Goal: Task Accomplishment & Management: Manage account settings

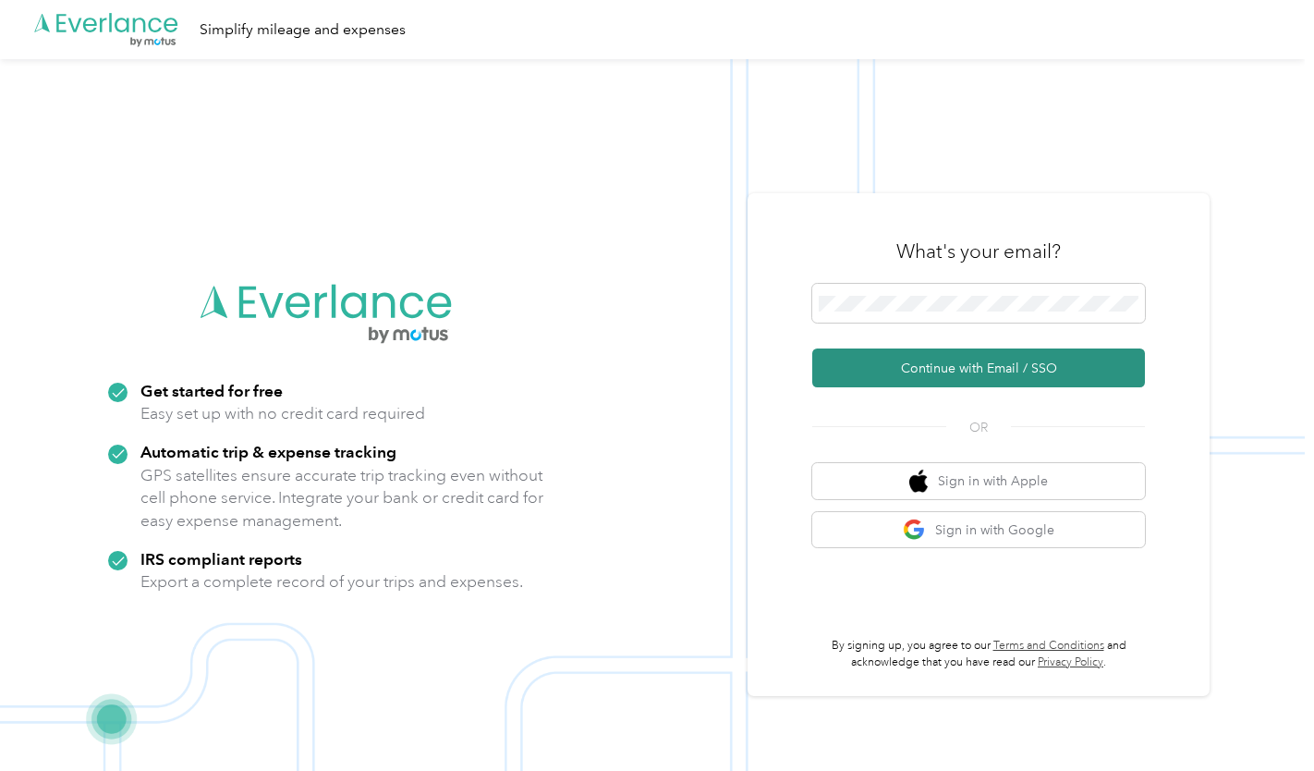
click at [899, 360] on button "Continue with Email / SSO" at bounding box center [979, 367] width 333 height 39
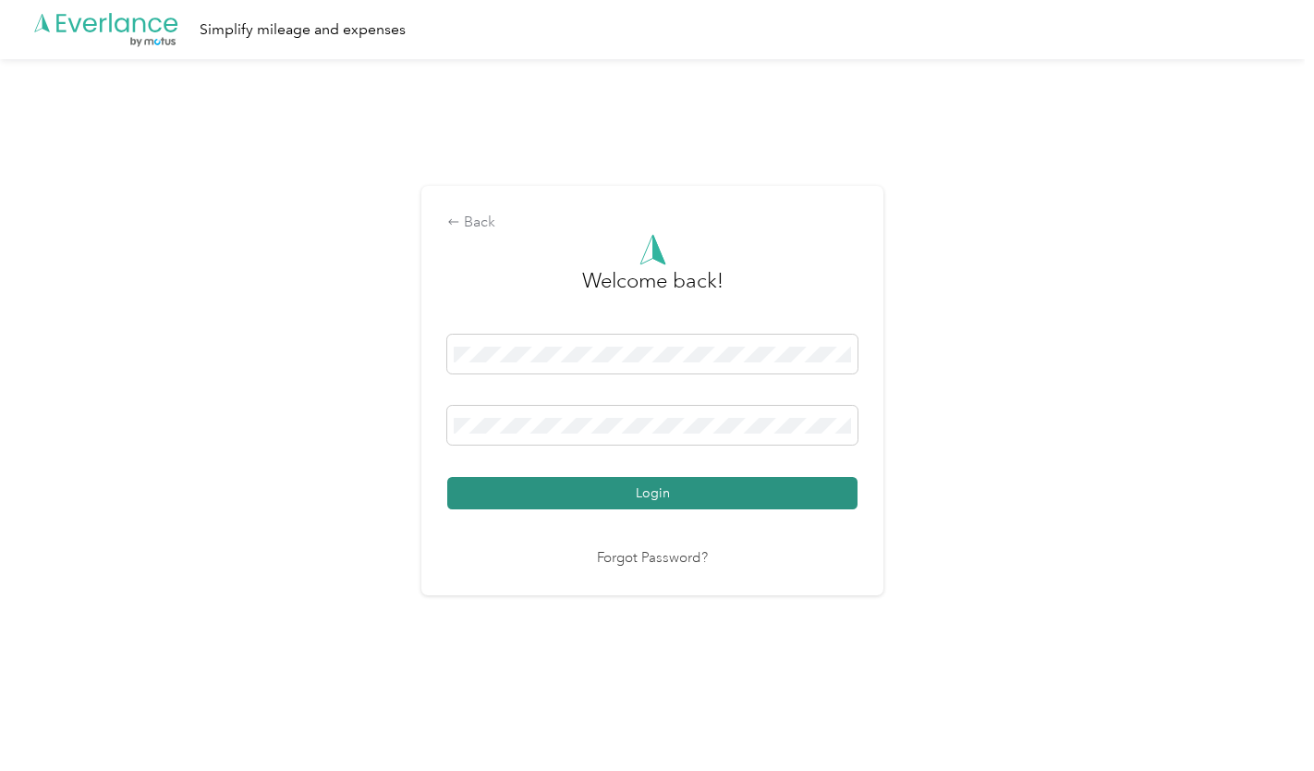
click at [678, 492] on button "Login" at bounding box center [652, 493] width 410 height 32
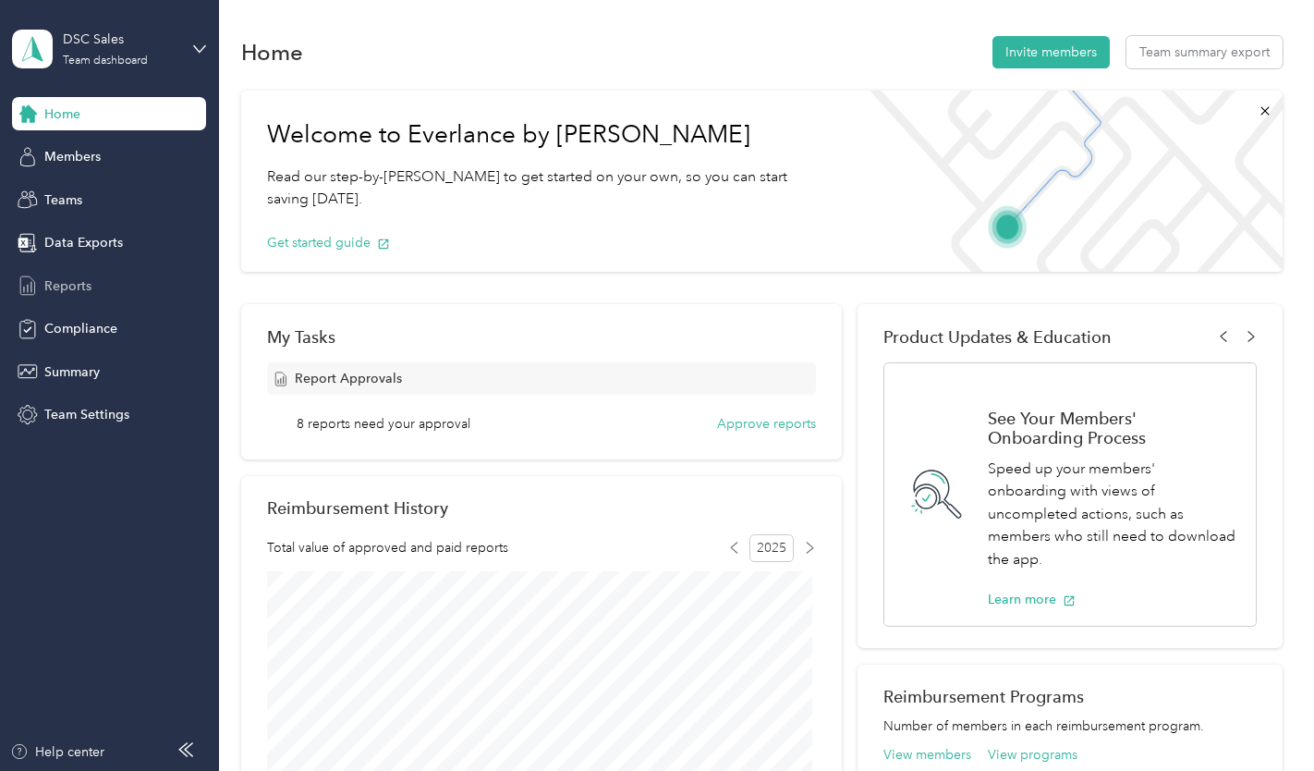
click at [70, 290] on span "Reports" at bounding box center [67, 285] width 47 height 19
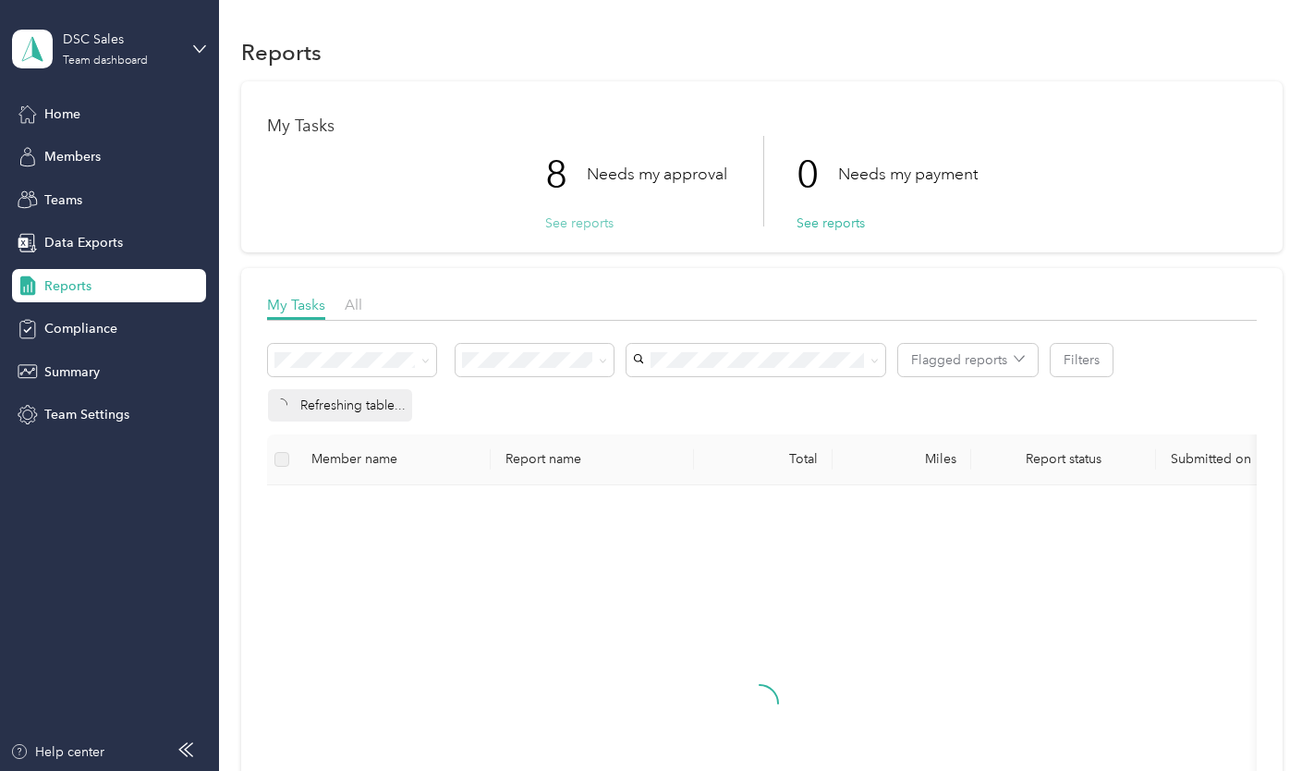
click at [566, 224] on button "See reports" at bounding box center [579, 223] width 68 height 19
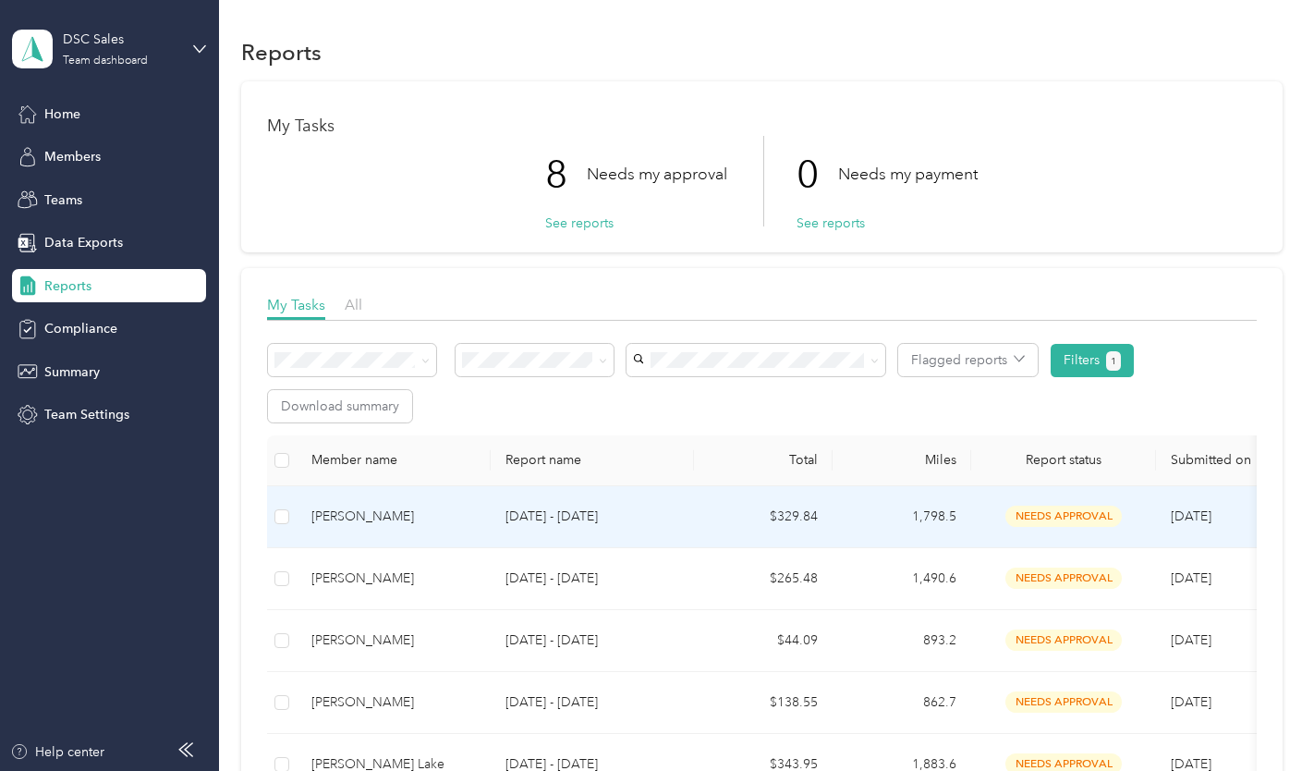
click at [436, 521] on div "[PERSON_NAME]" at bounding box center [394, 517] width 165 height 20
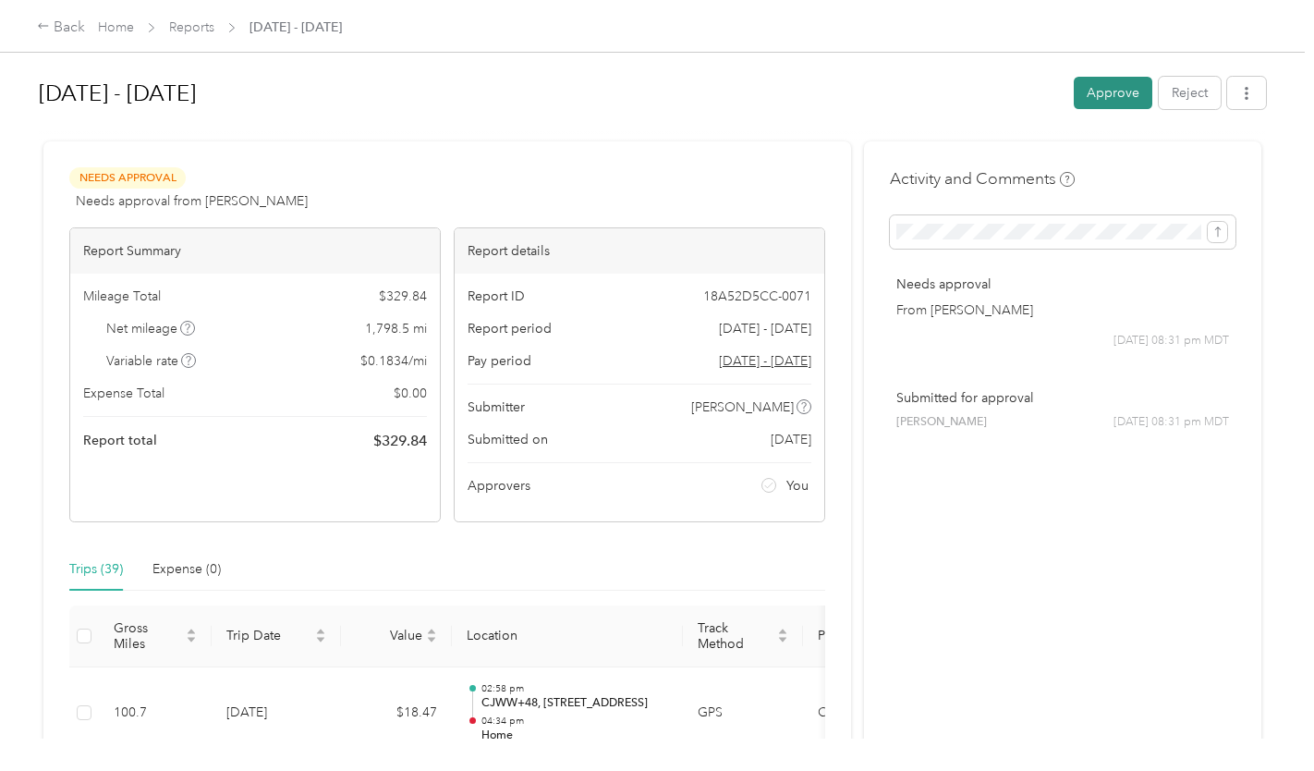
click at [1102, 96] on button "Approve" at bounding box center [1113, 93] width 79 height 32
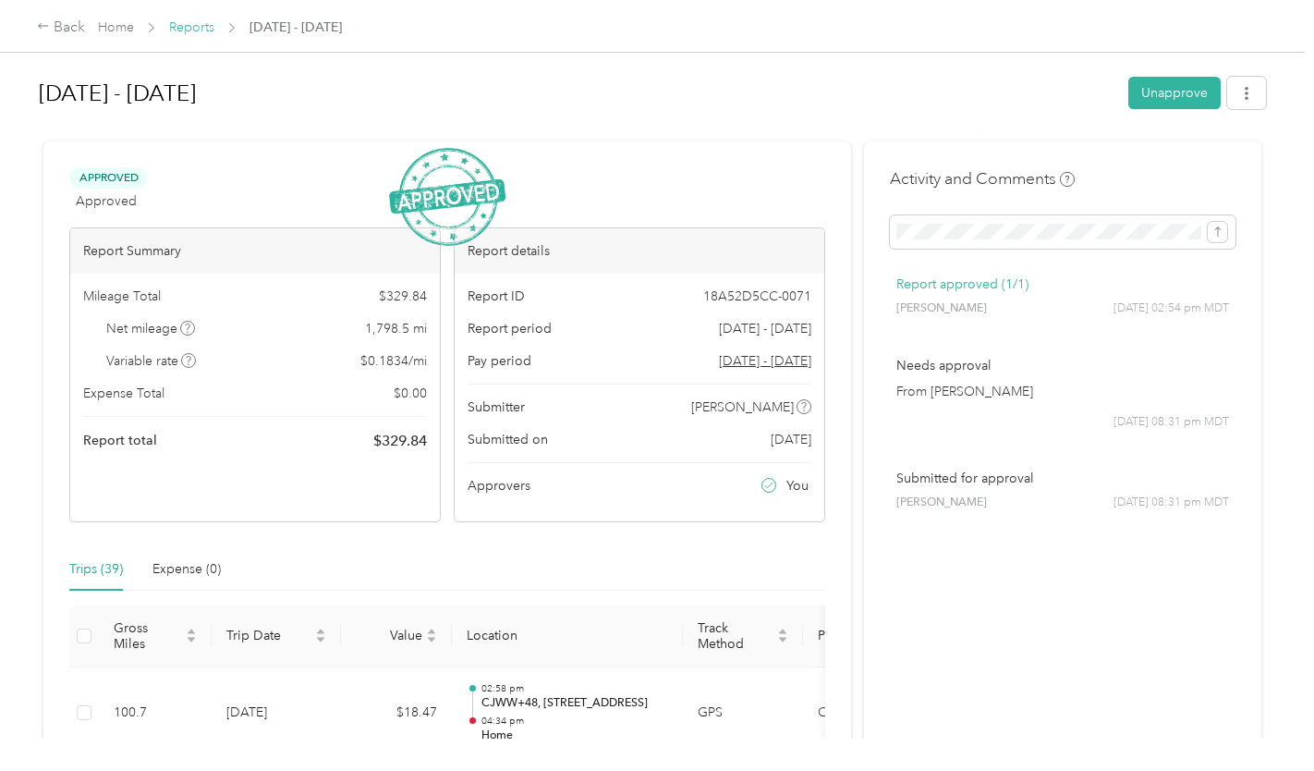
click at [202, 26] on link "Reports" at bounding box center [191, 27] width 45 height 16
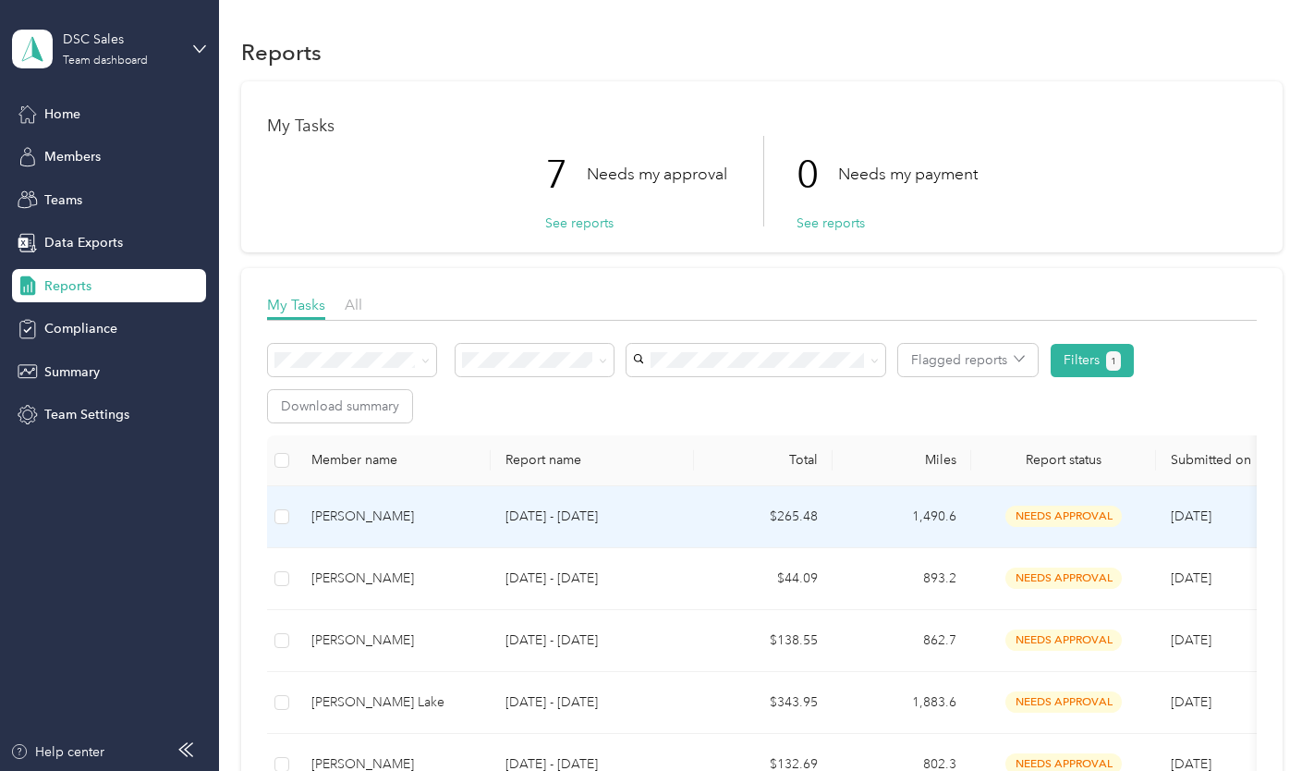
click at [403, 507] on div "[PERSON_NAME]" at bounding box center [394, 517] width 165 height 20
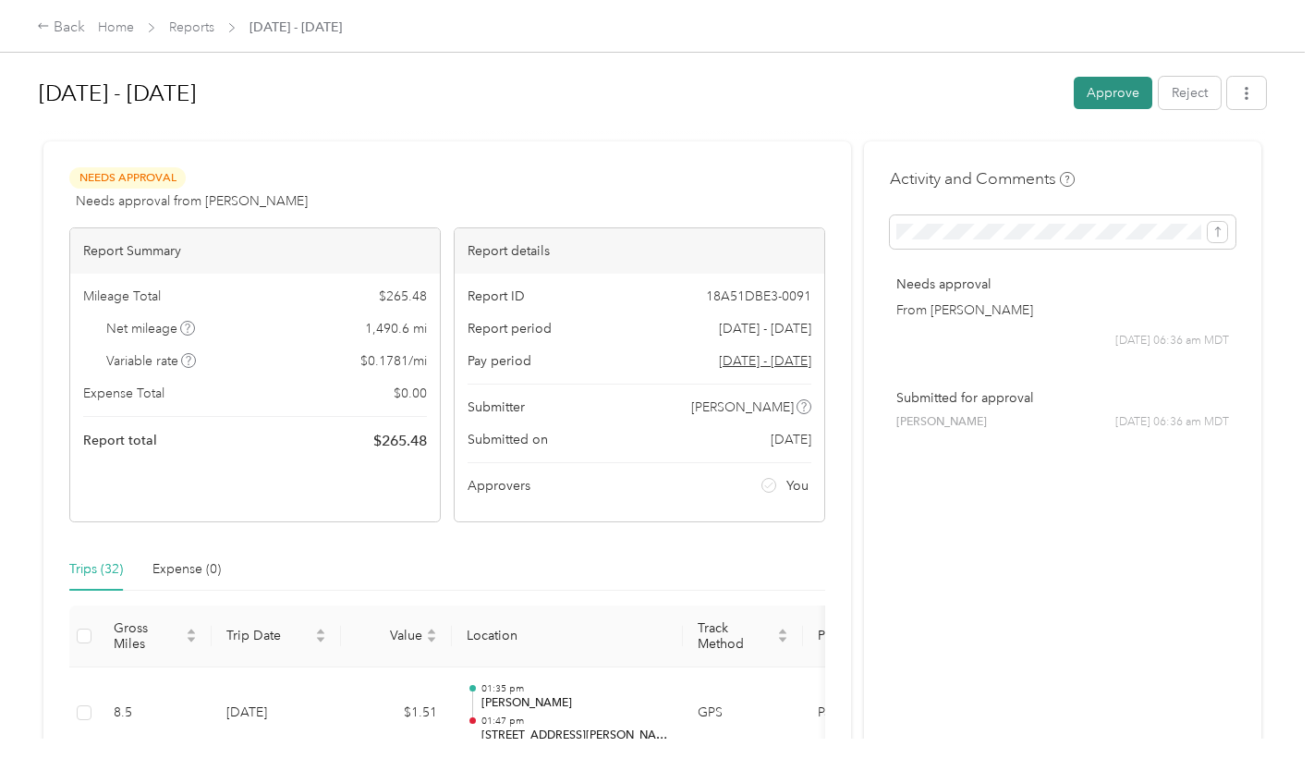
click at [1093, 90] on button "Approve" at bounding box center [1113, 93] width 79 height 32
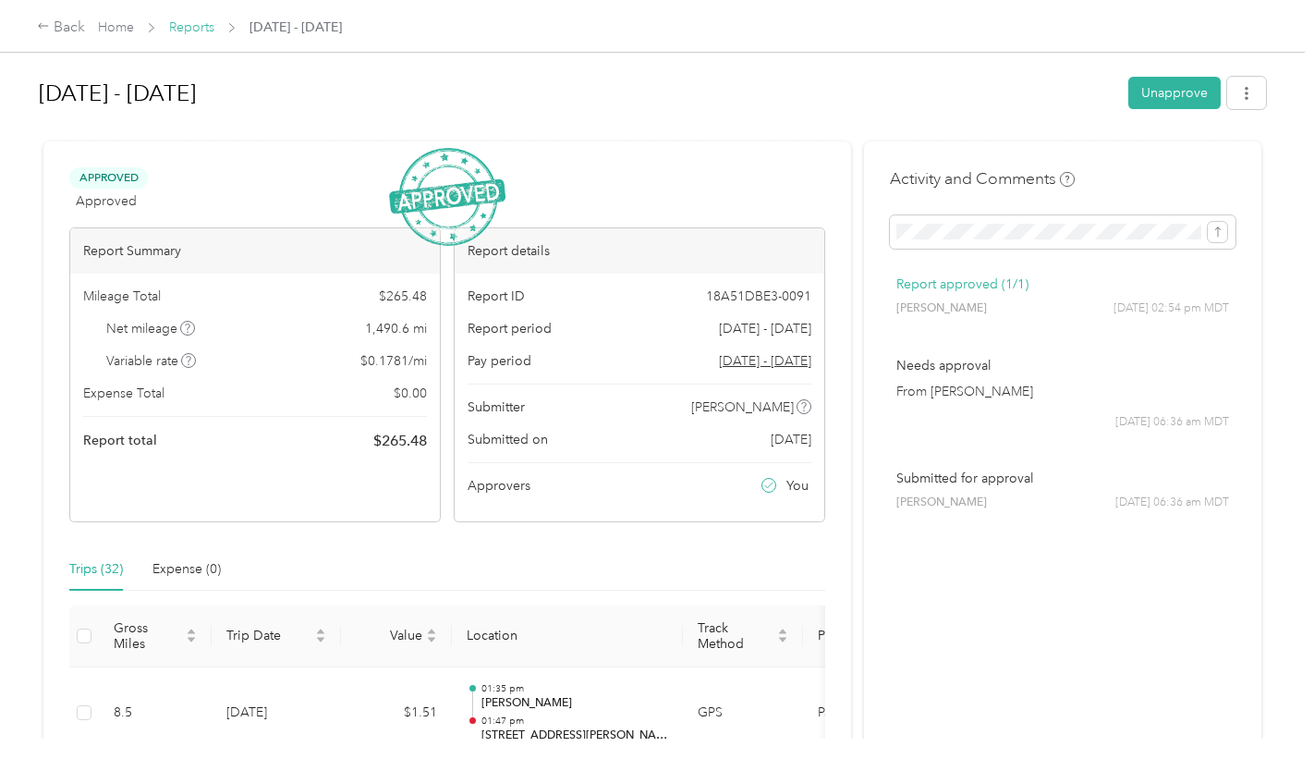
click at [204, 25] on link "Reports" at bounding box center [191, 27] width 45 height 16
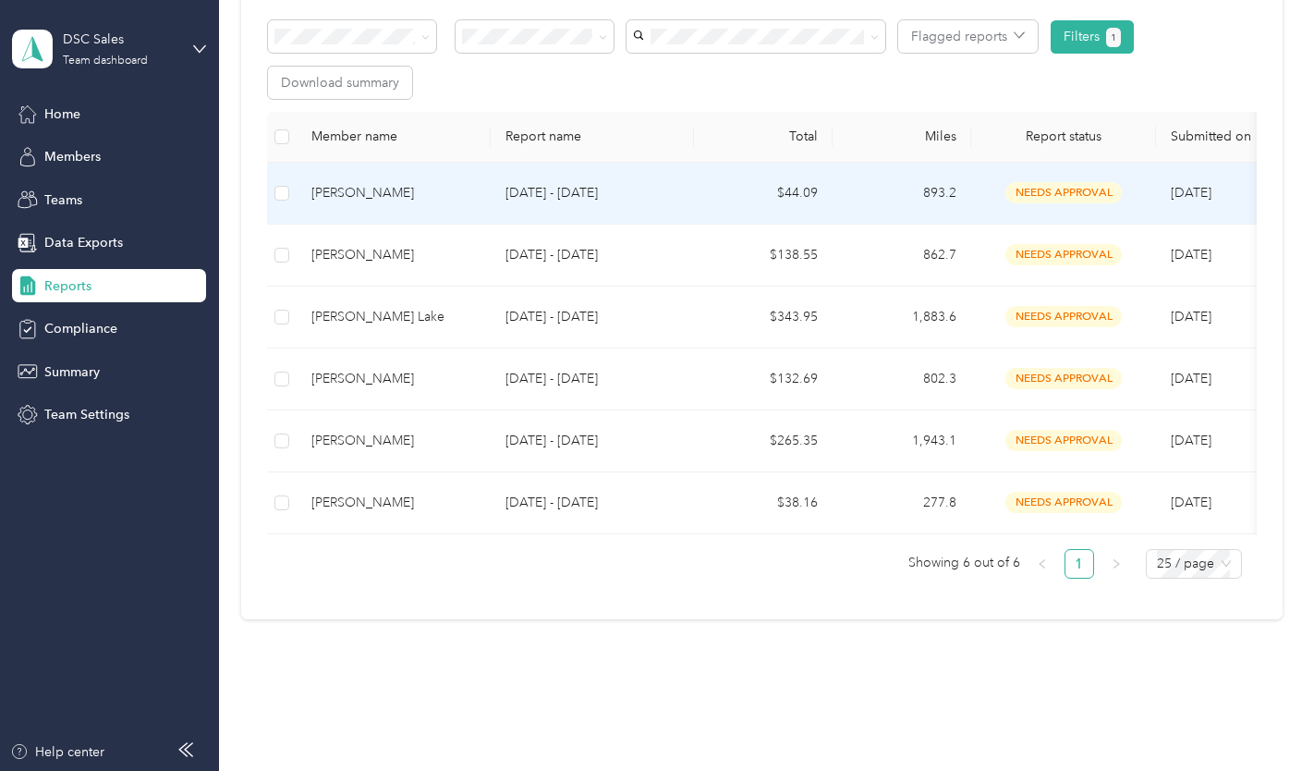
scroll to position [323, 0]
click at [421, 189] on div "[PERSON_NAME]" at bounding box center [394, 194] width 165 height 20
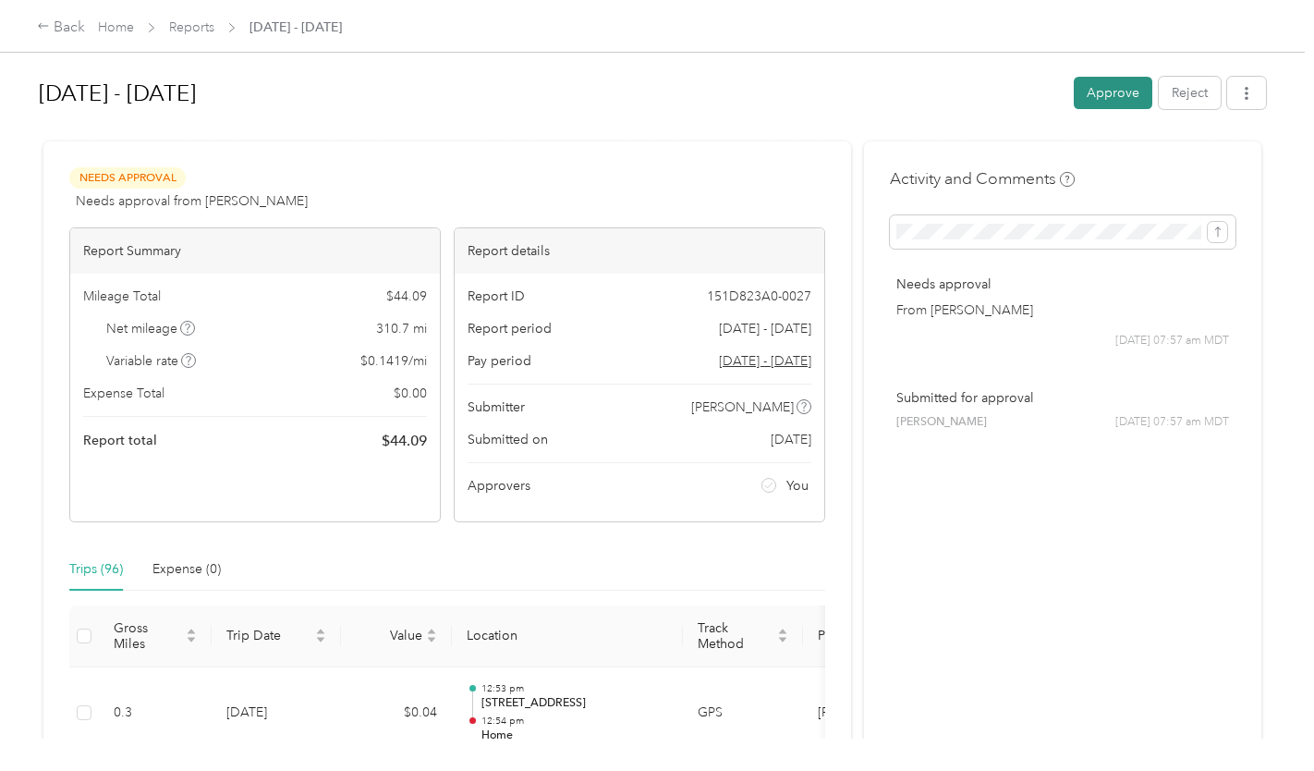
click at [1085, 95] on button "Approve" at bounding box center [1113, 93] width 79 height 32
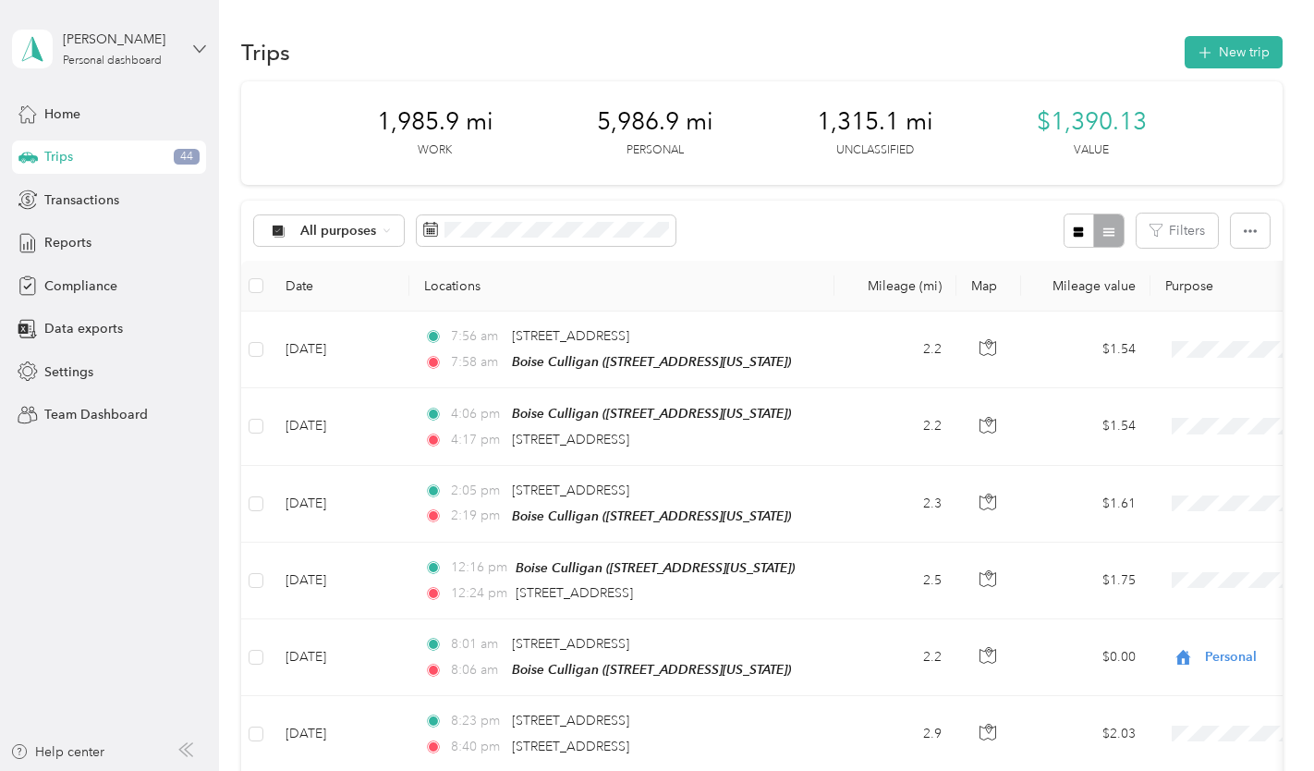
click at [200, 49] on icon at bounding box center [199, 49] width 13 height 13
click at [124, 158] on div "Team dashboard" at bounding box center [78, 151] width 99 height 19
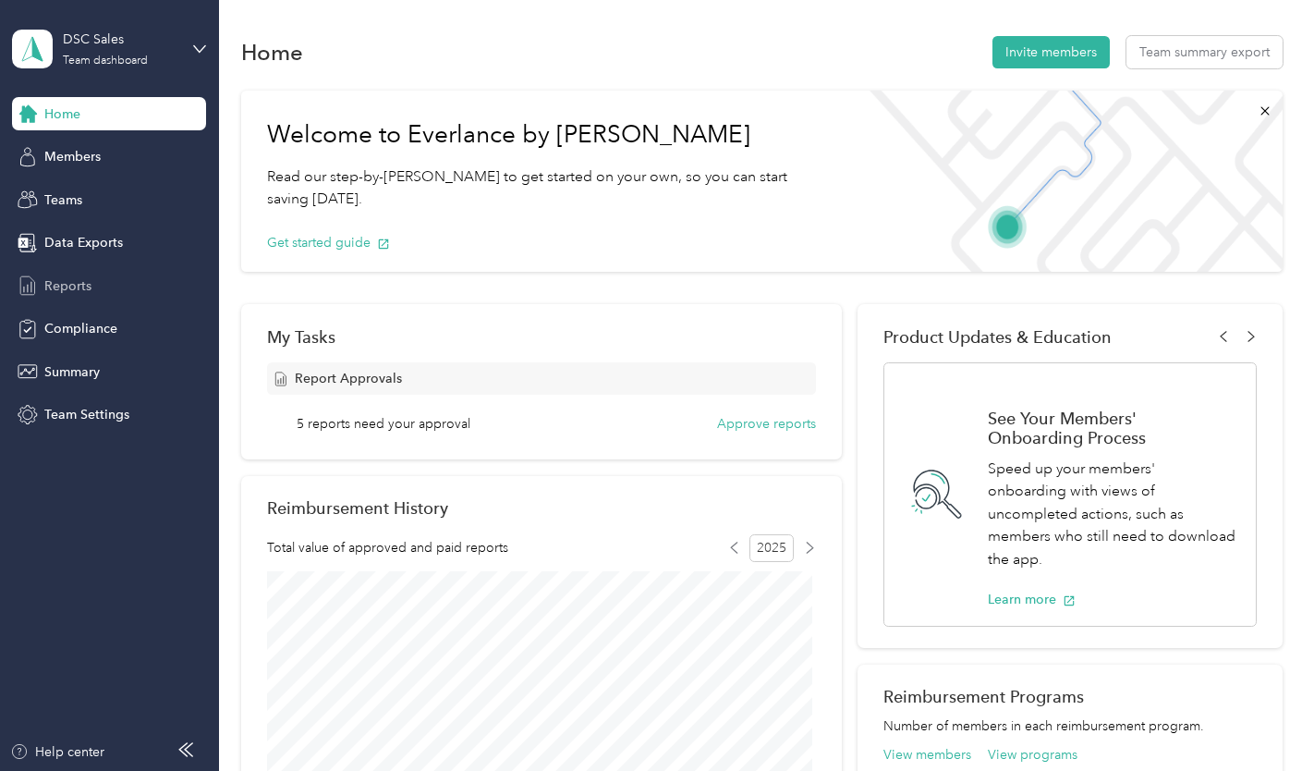
click at [65, 286] on span "Reports" at bounding box center [67, 285] width 47 height 19
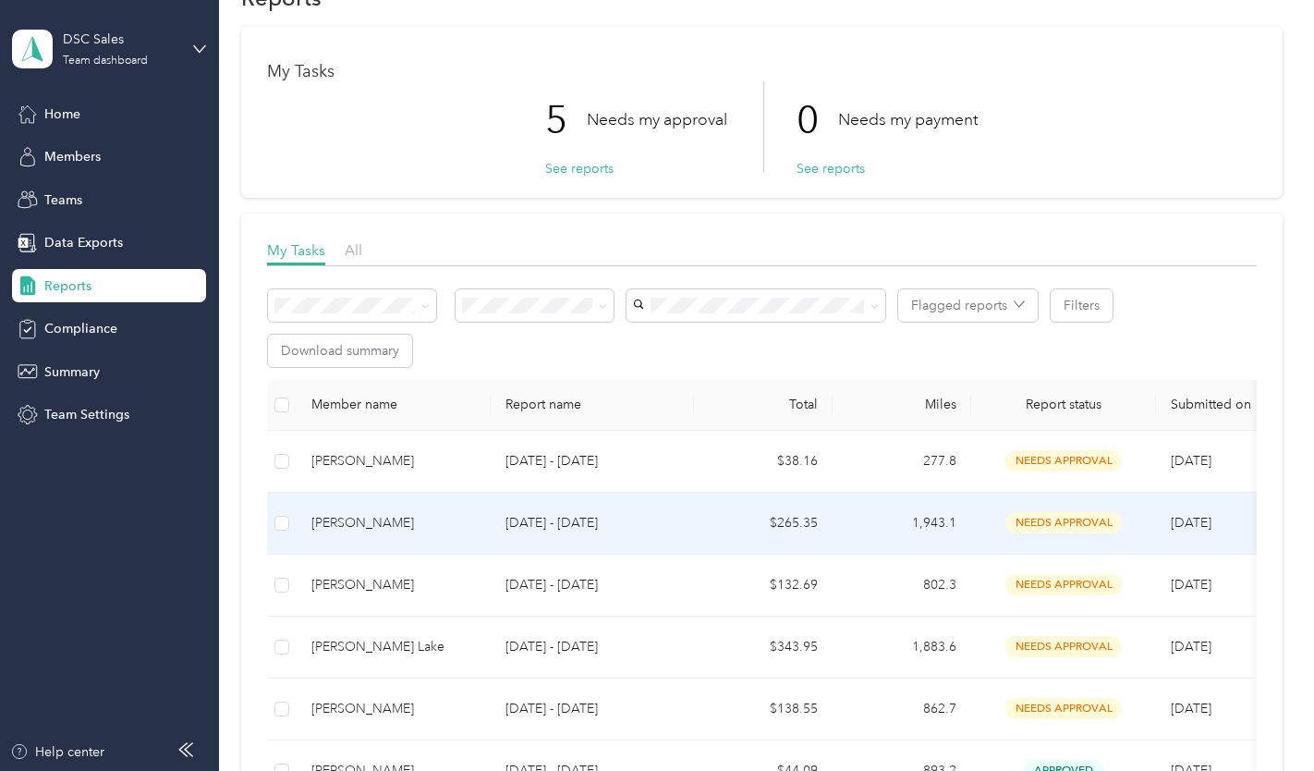
scroll to position [55, 0]
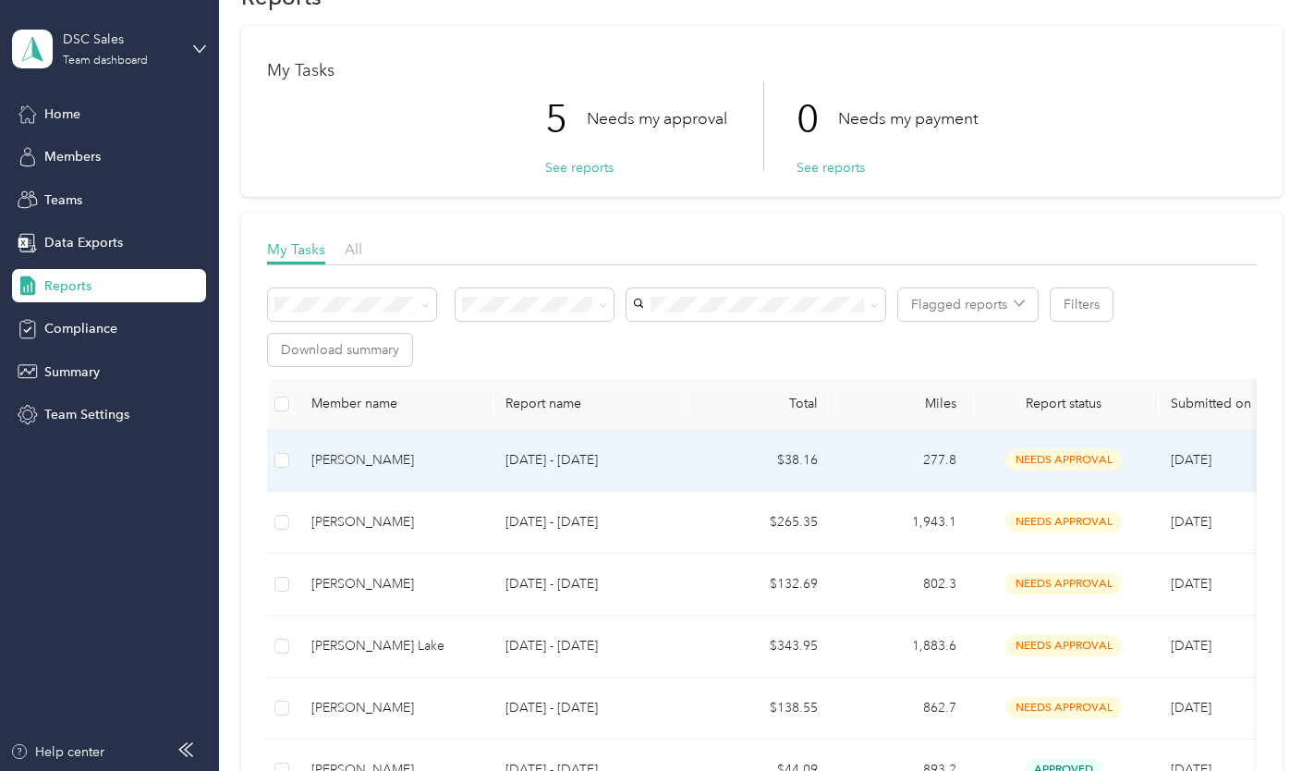
click at [419, 465] on div "[PERSON_NAME]" at bounding box center [394, 460] width 165 height 20
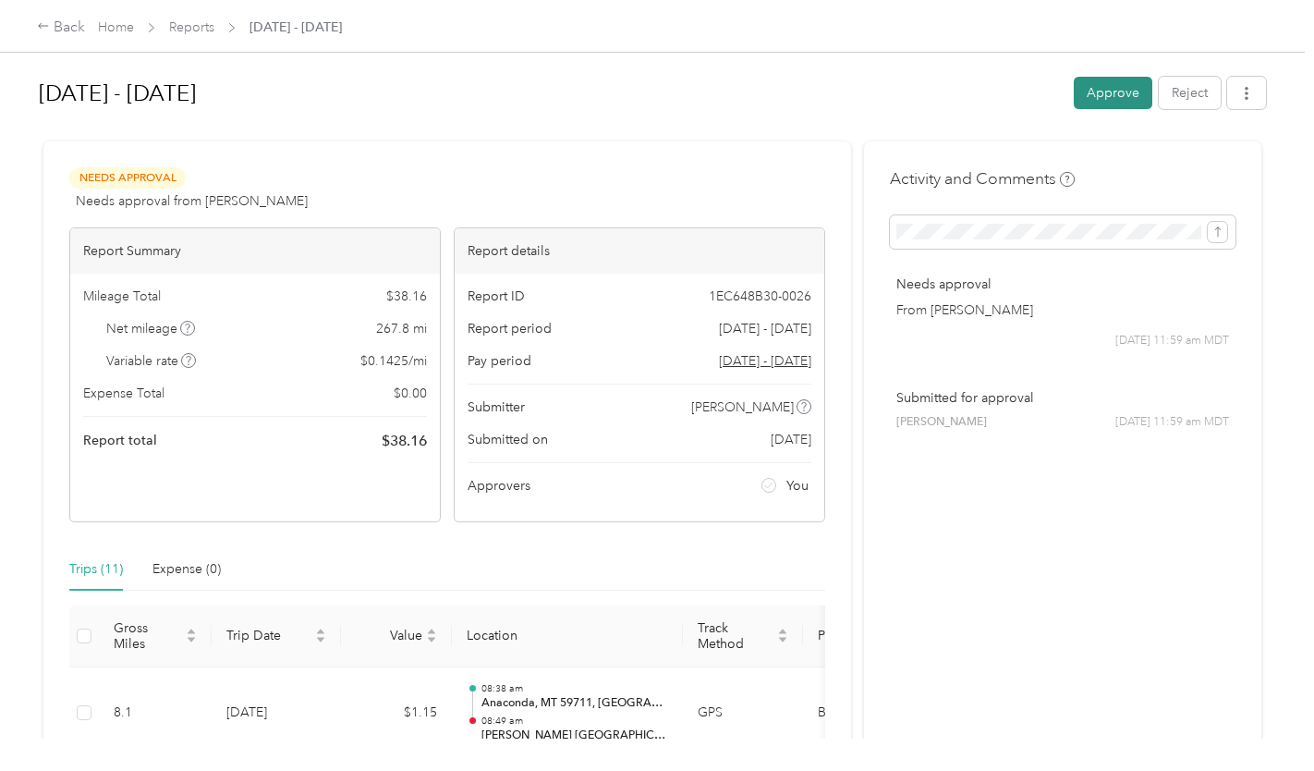
click at [1093, 92] on button "Approve" at bounding box center [1113, 93] width 79 height 32
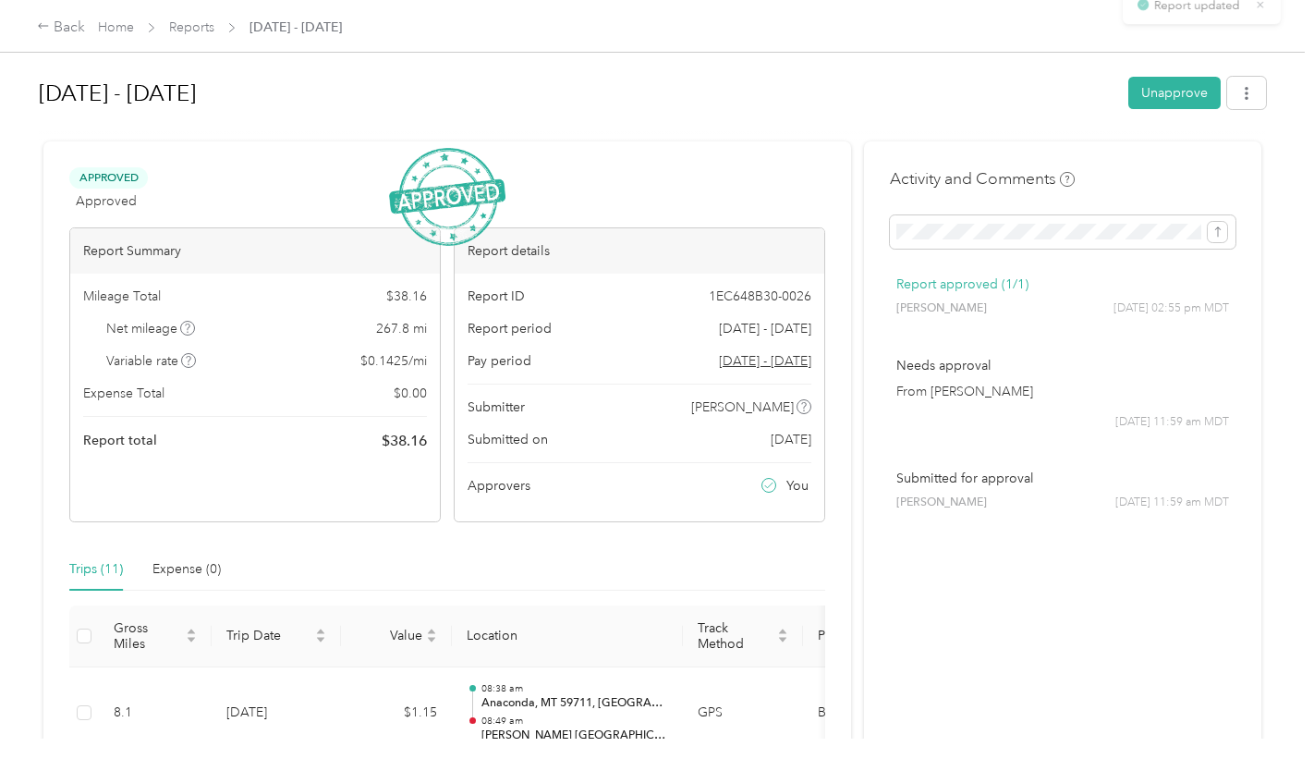
click at [202, 18] on span "Reports" at bounding box center [191, 27] width 45 height 19
click at [203, 31] on link "Reports" at bounding box center [191, 27] width 45 height 16
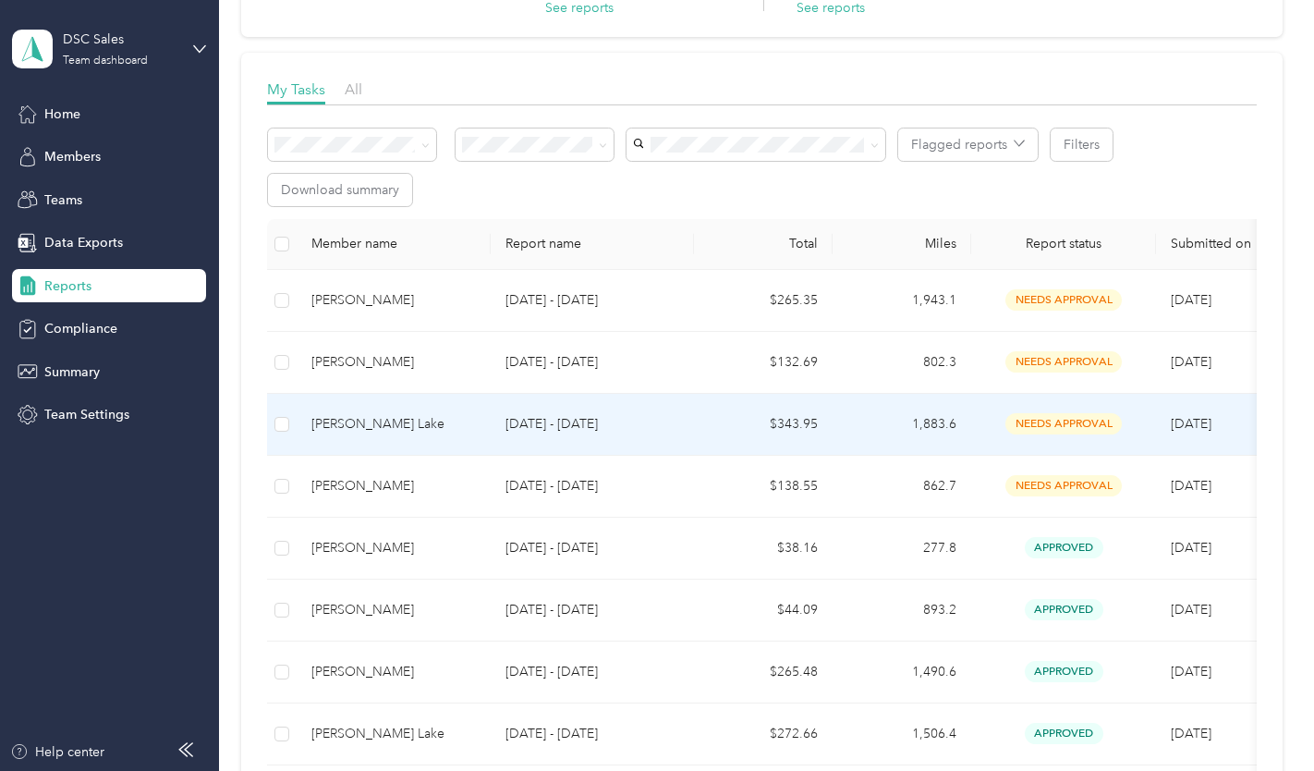
scroll to position [218, 0]
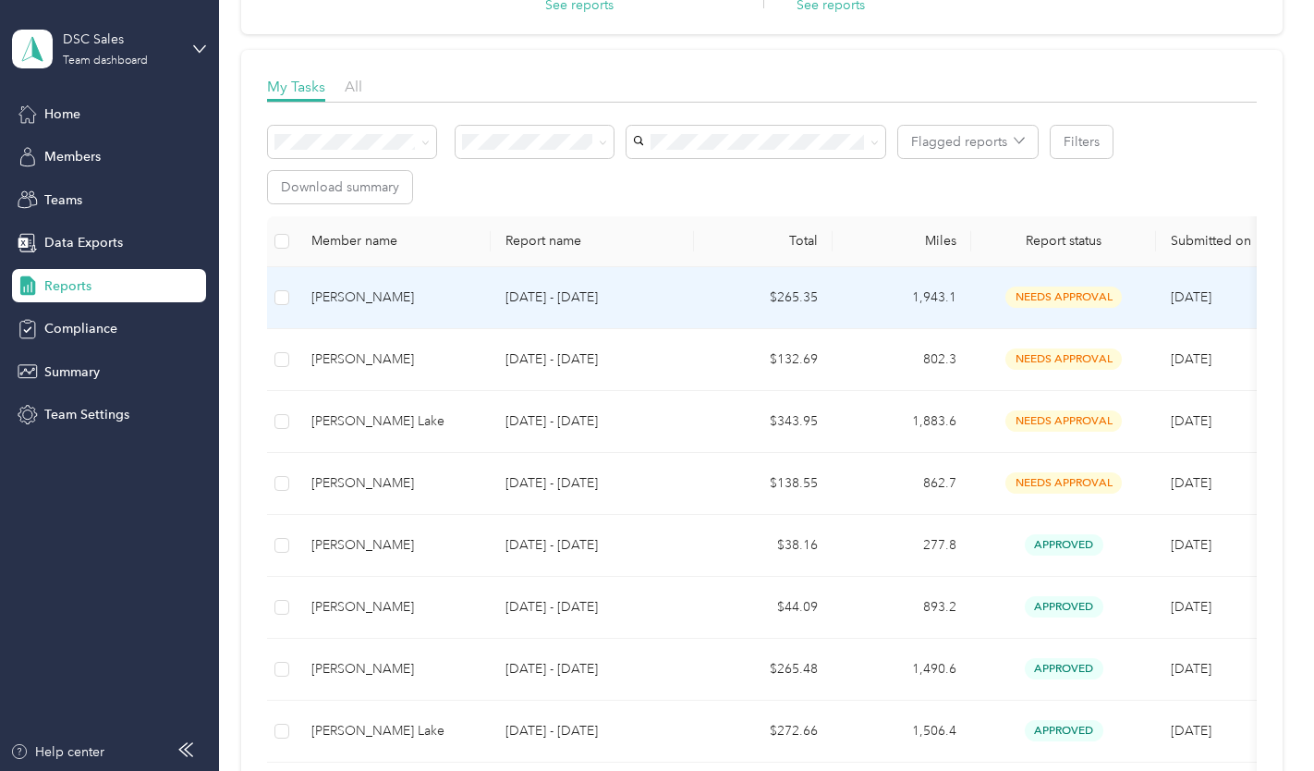
click at [425, 302] on div "[PERSON_NAME]" at bounding box center [394, 297] width 165 height 20
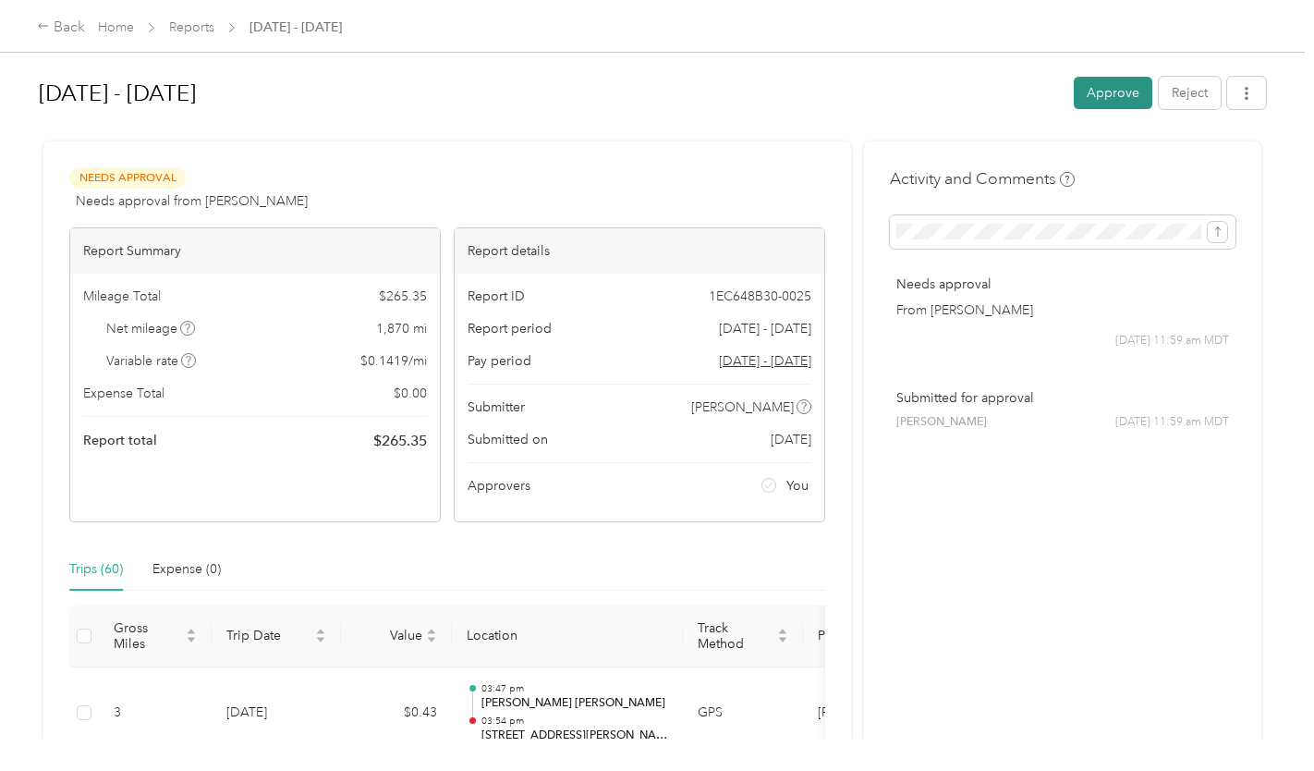
click at [1092, 90] on button "Approve" at bounding box center [1113, 93] width 79 height 32
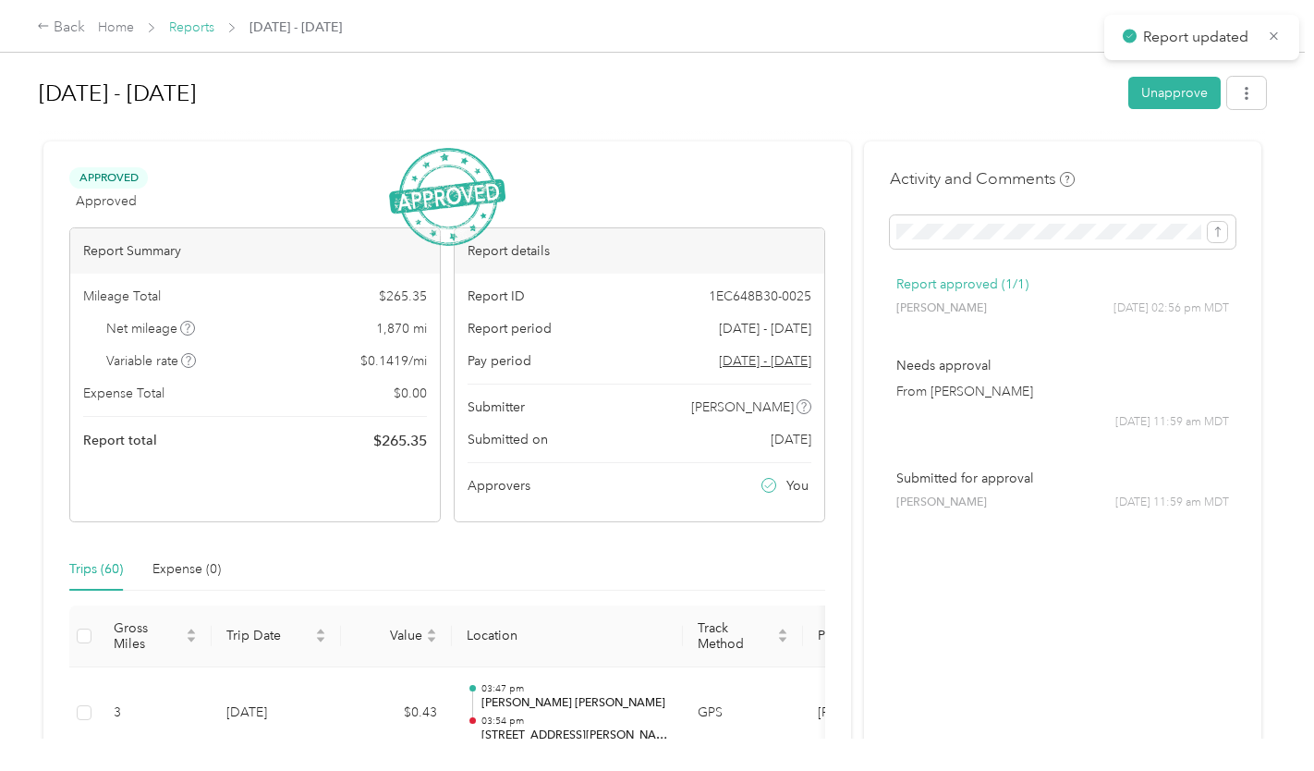
click at [192, 26] on link "Reports" at bounding box center [191, 27] width 45 height 16
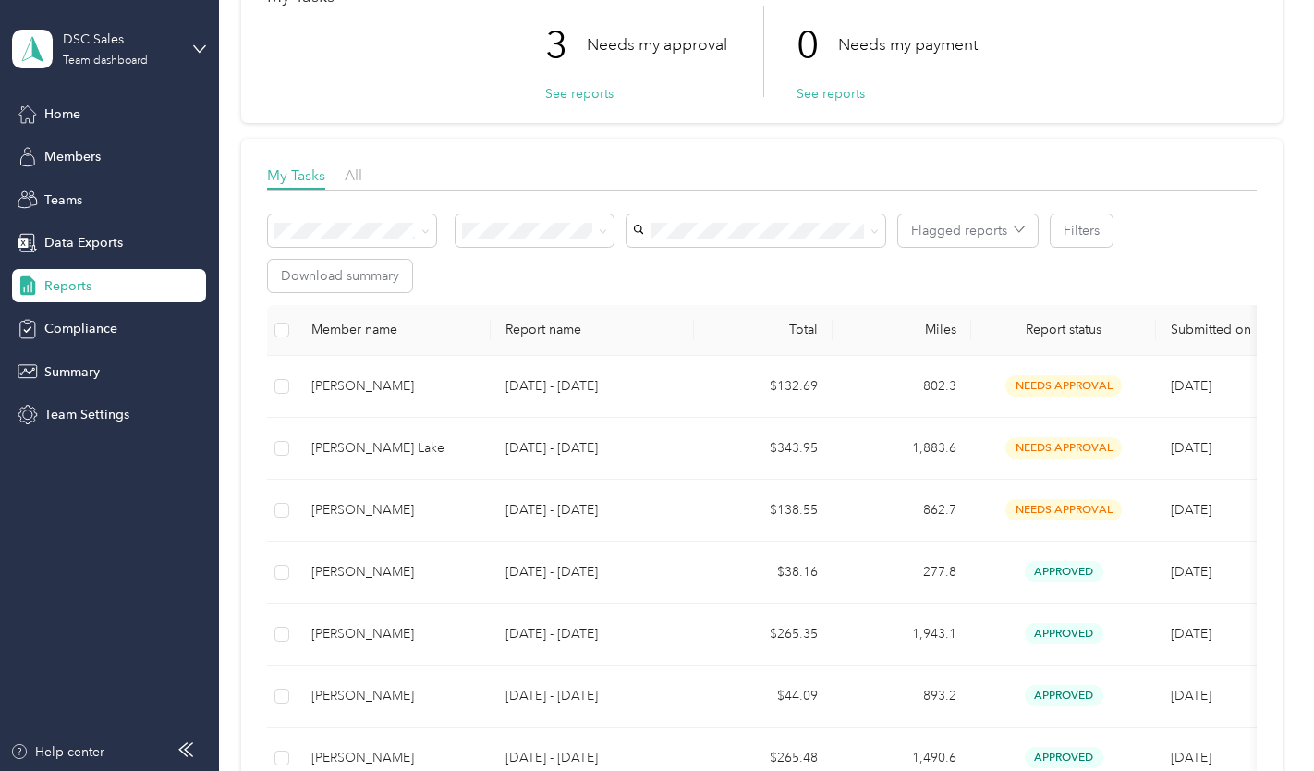
scroll to position [143, 0]
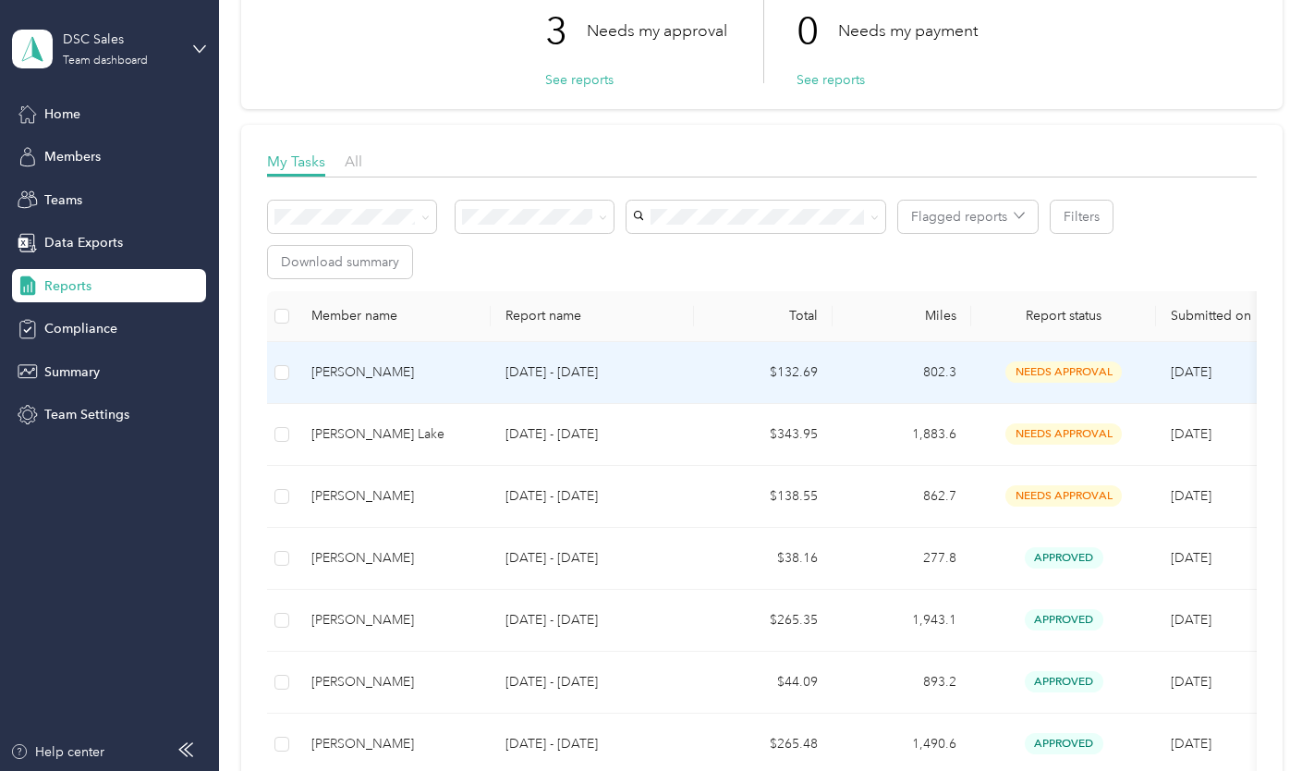
click at [401, 369] on div "[PERSON_NAME]" at bounding box center [394, 372] width 165 height 20
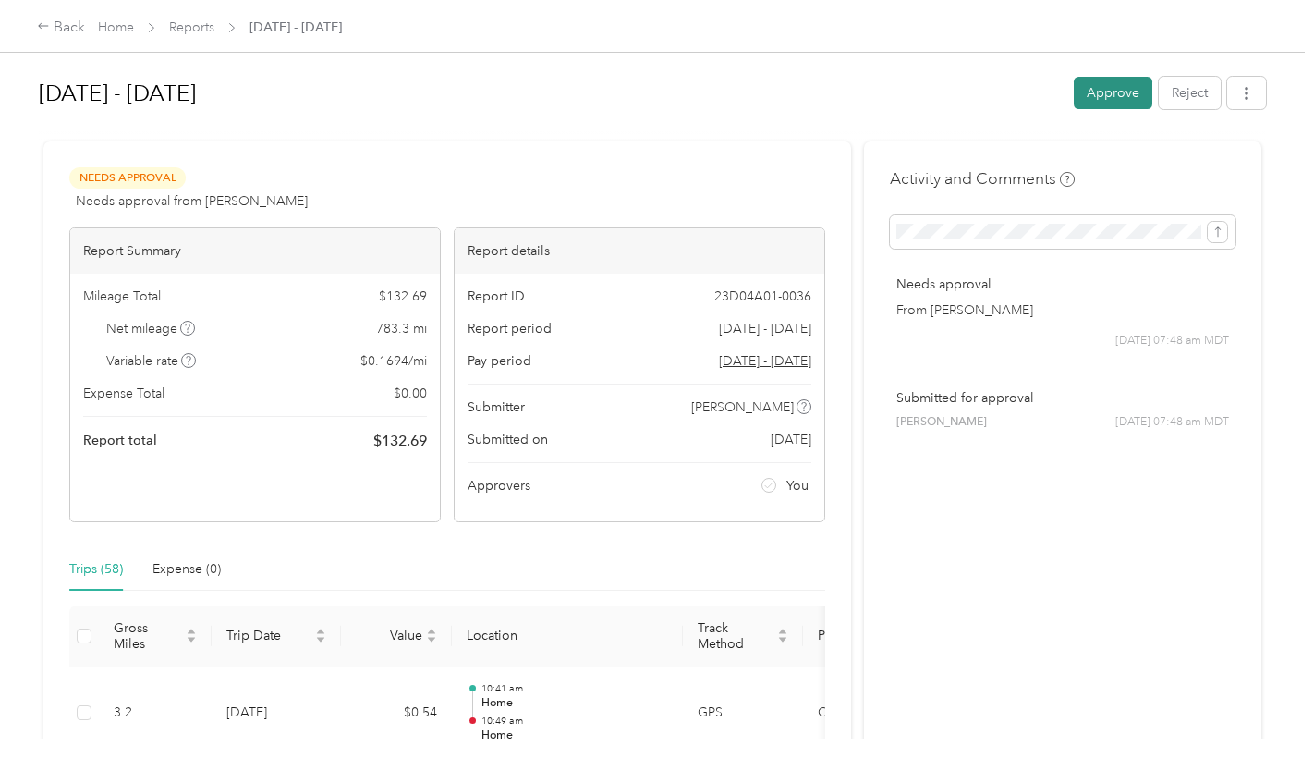
click at [1103, 92] on button "Approve" at bounding box center [1113, 93] width 79 height 32
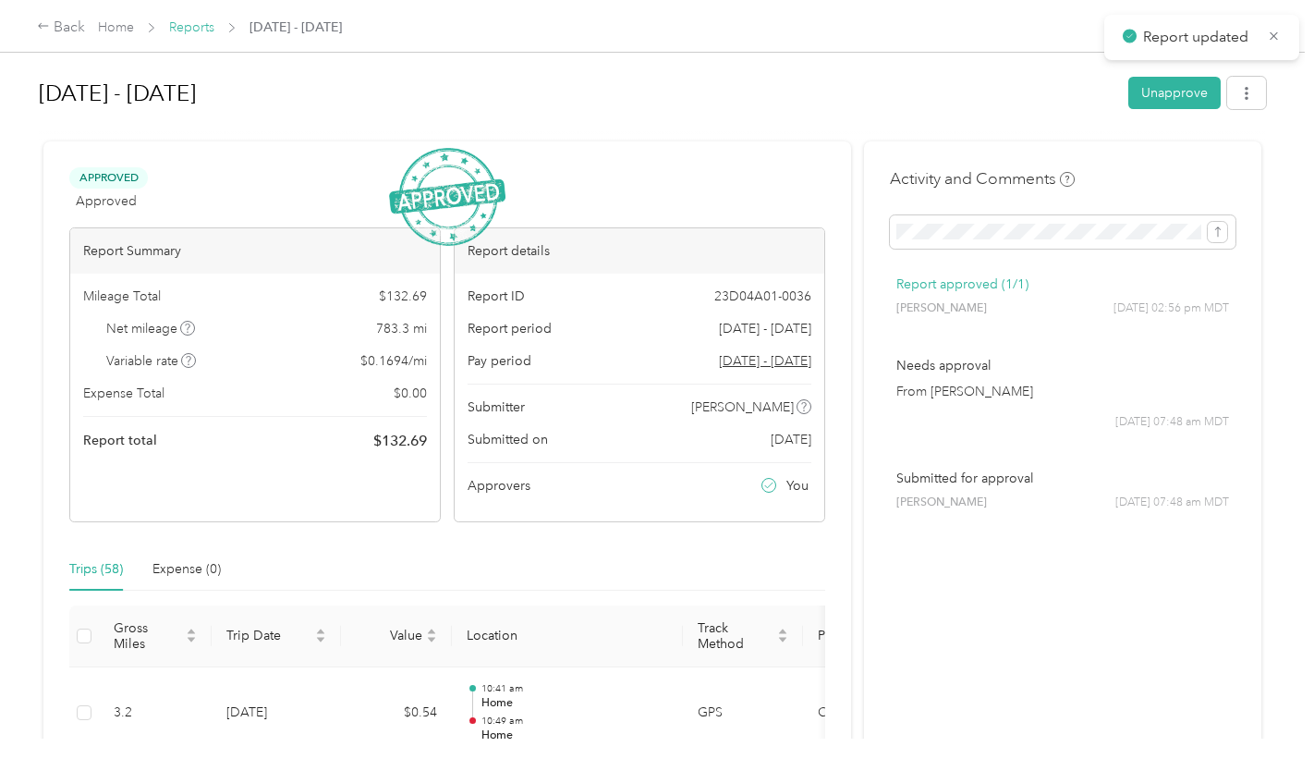
click at [187, 22] on link "Reports" at bounding box center [191, 27] width 45 height 16
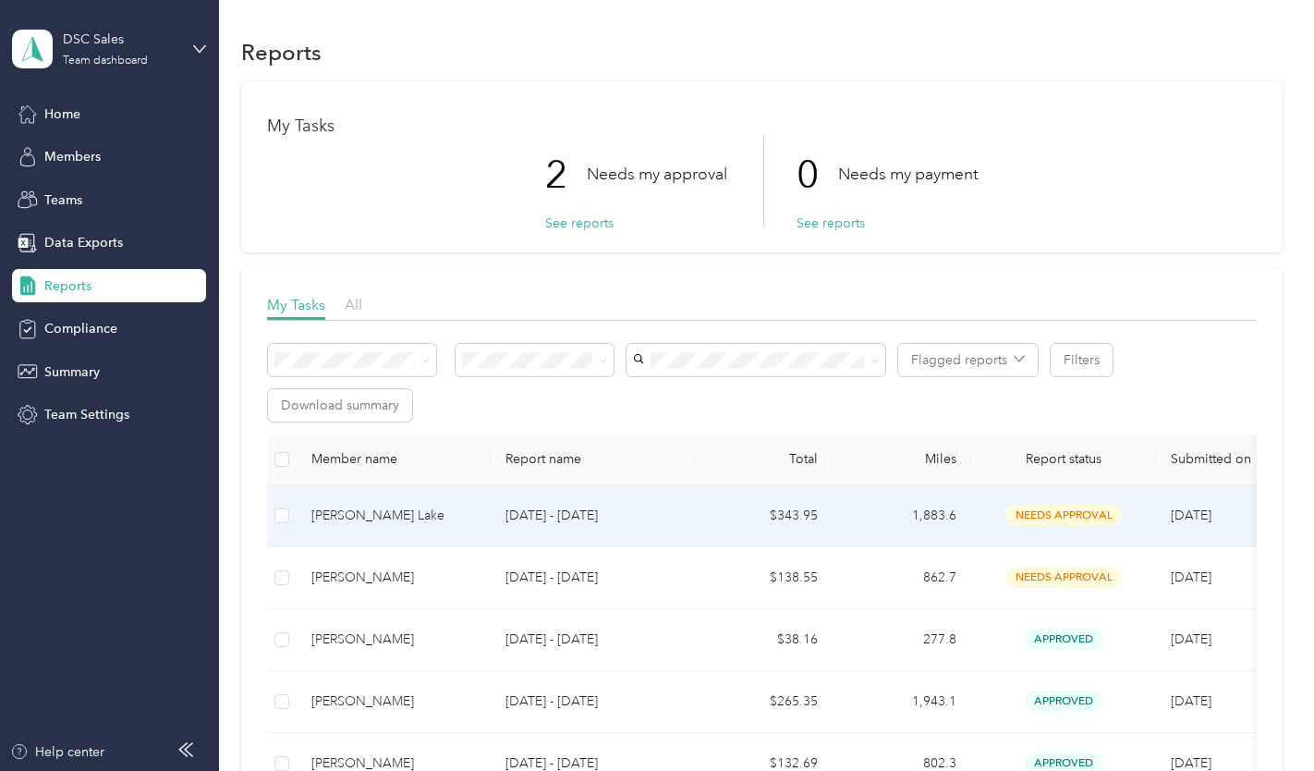
click at [396, 525] on td "[PERSON_NAME] Lake" at bounding box center [394, 516] width 194 height 62
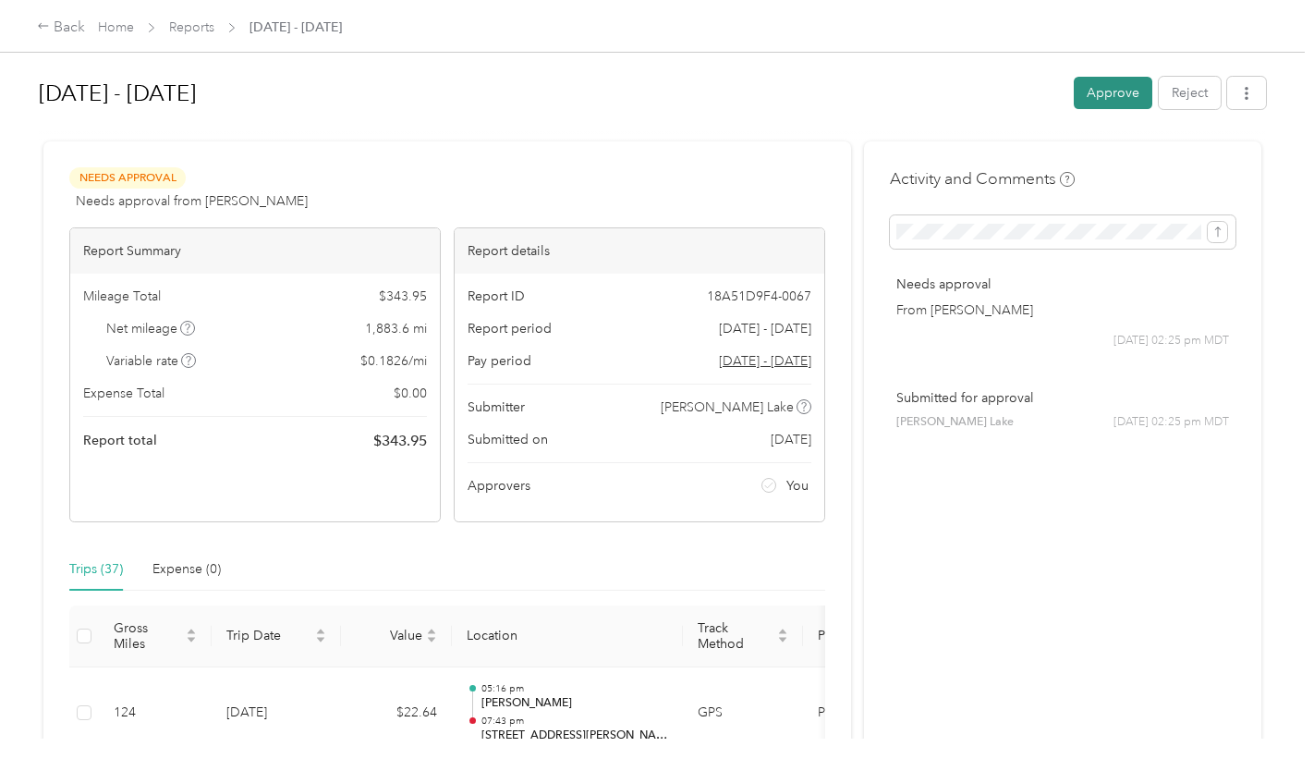
click at [1097, 81] on button "Approve" at bounding box center [1113, 93] width 79 height 32
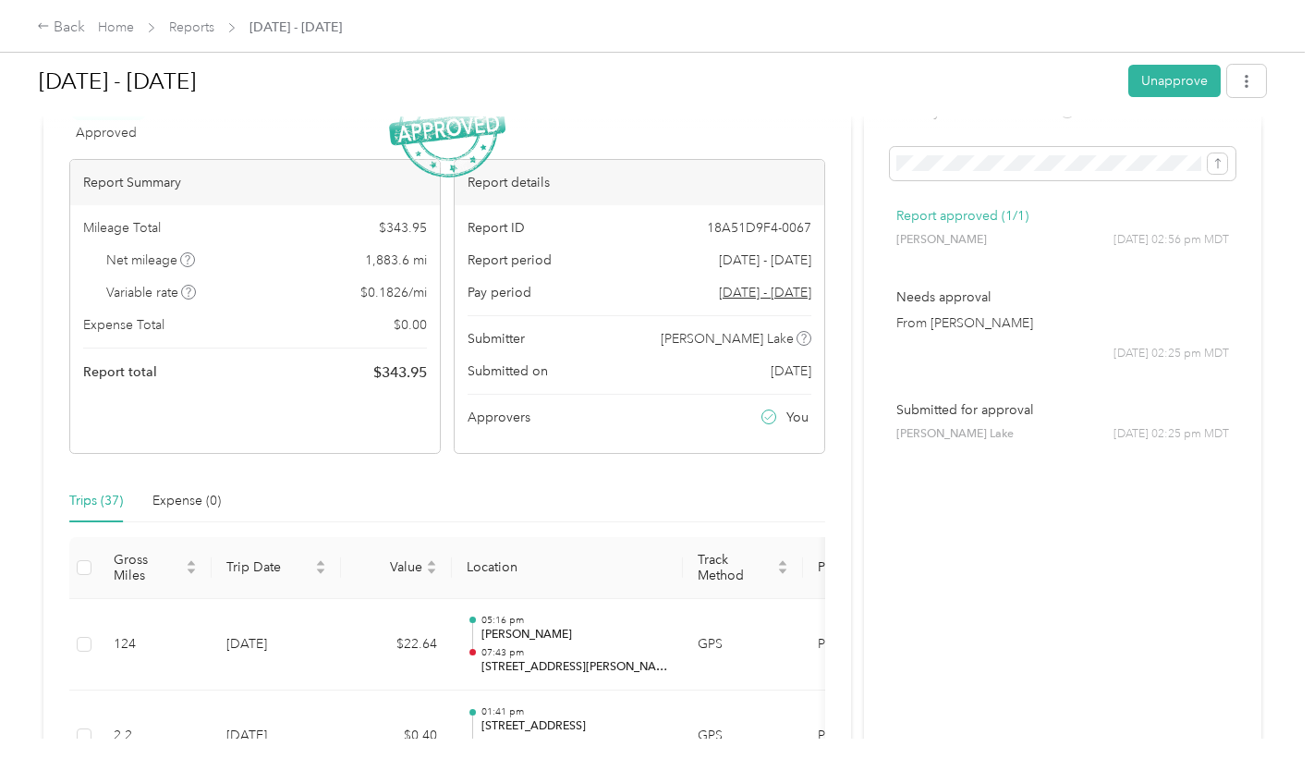
scroll to position [66, 0]
click at [191, 18] on span "Reports" at bounding box center [191, 27] width 45 height 19
click at [192, 25] on link "Reports" at bounding box center [191, 27] width 45 height 16
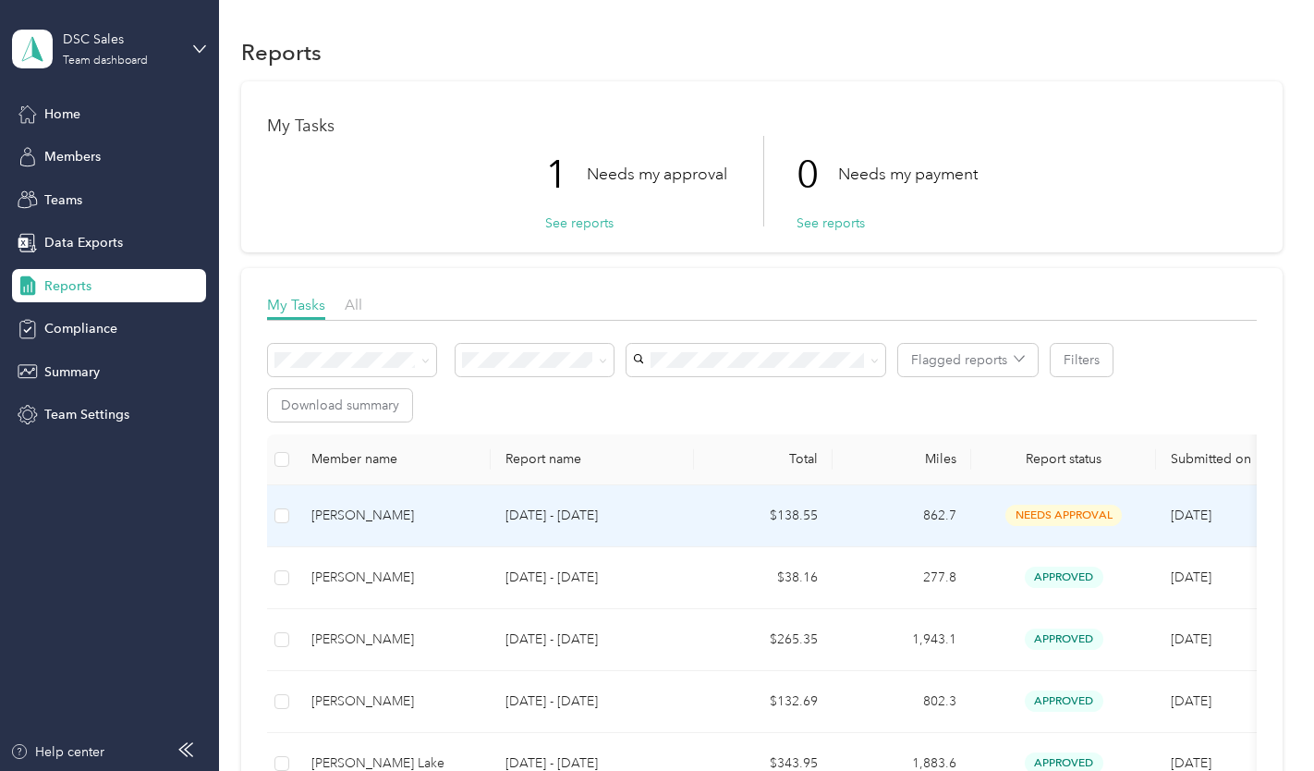
click at [424, 500] on td "[PERSON_NAME]" at bounding box center [394, 516] width 194 height 62
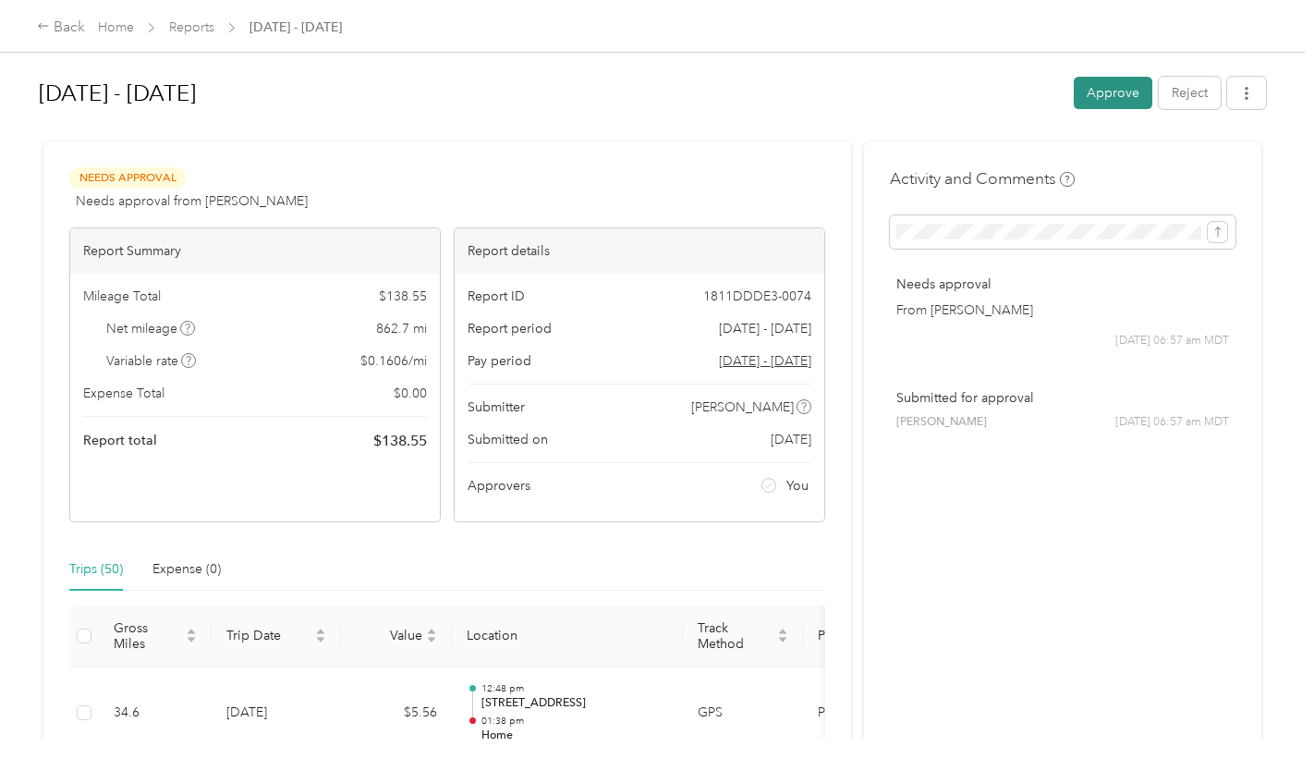
click at [1087, 95] on button "Approve" at bounding box center [1113, 93] width 79 height 32
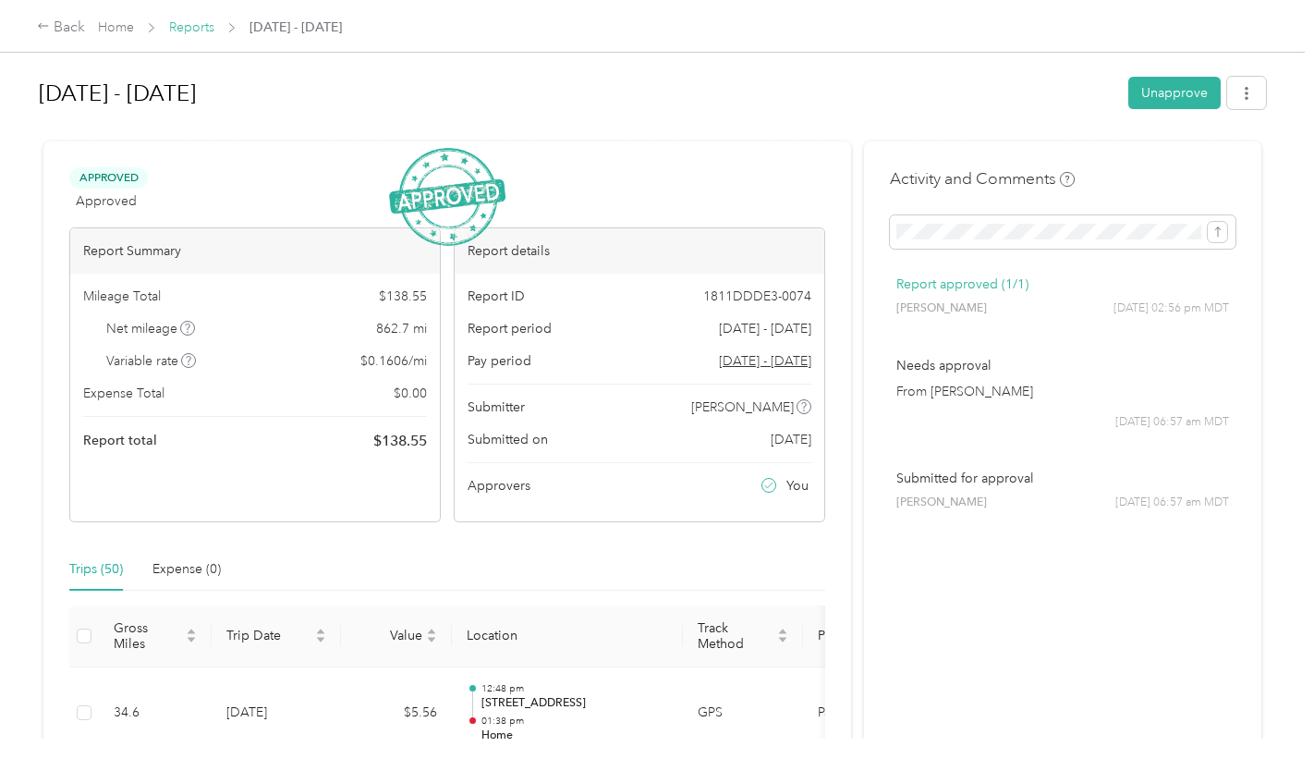
click at [188, 33] on link "Reports" at bounding box center [191, 27] width 45 height 16
